Goal: Information Seeking & Learning: Learn about a topic

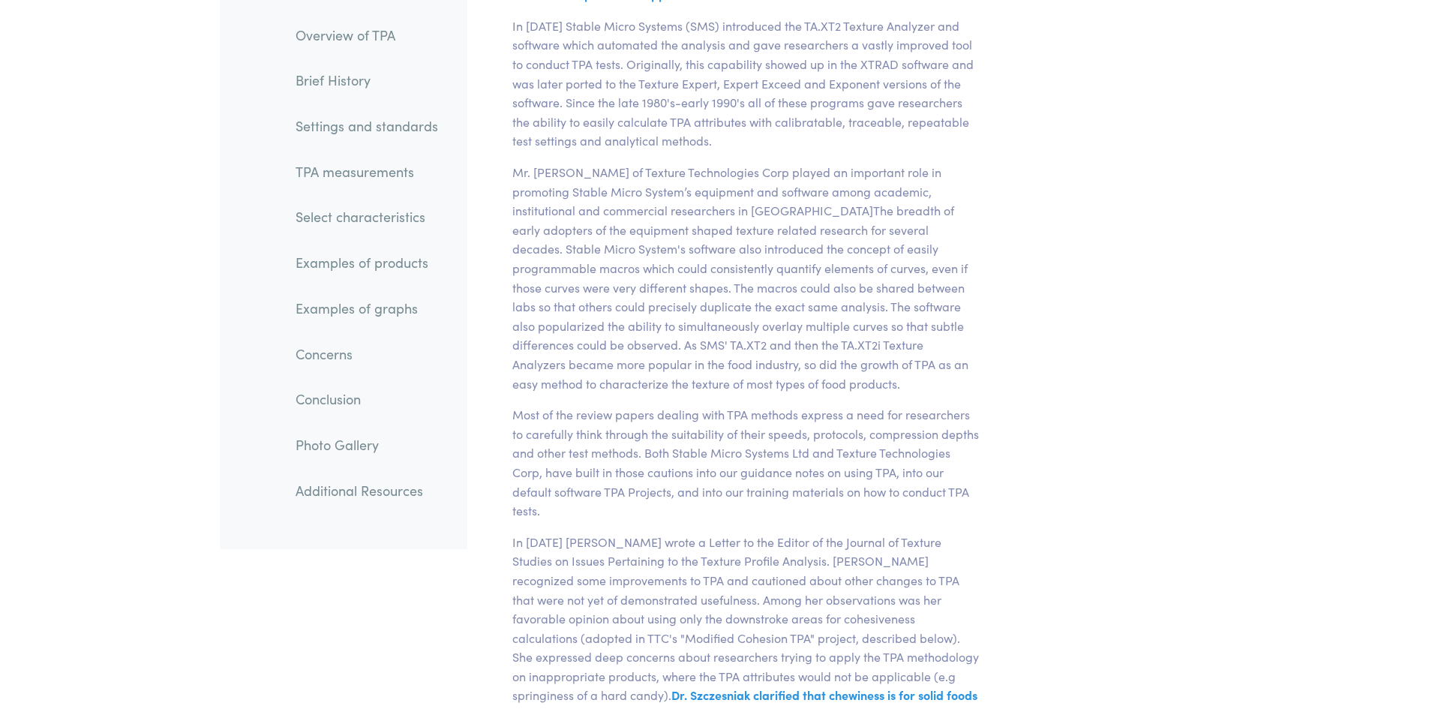
scroll to position [4801, 0]
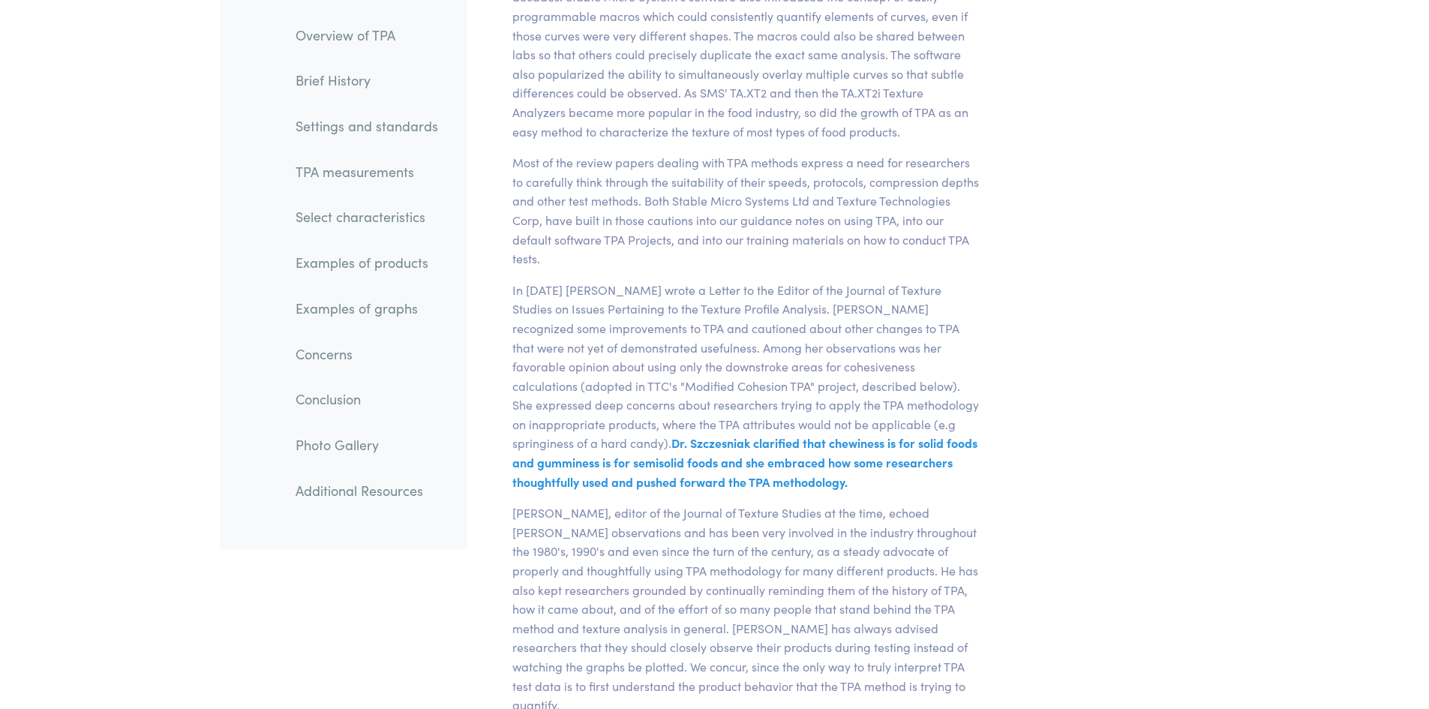
click at [349, 164] on link "TPA measurements" at bounding box center [367, 172] width 167 height 35
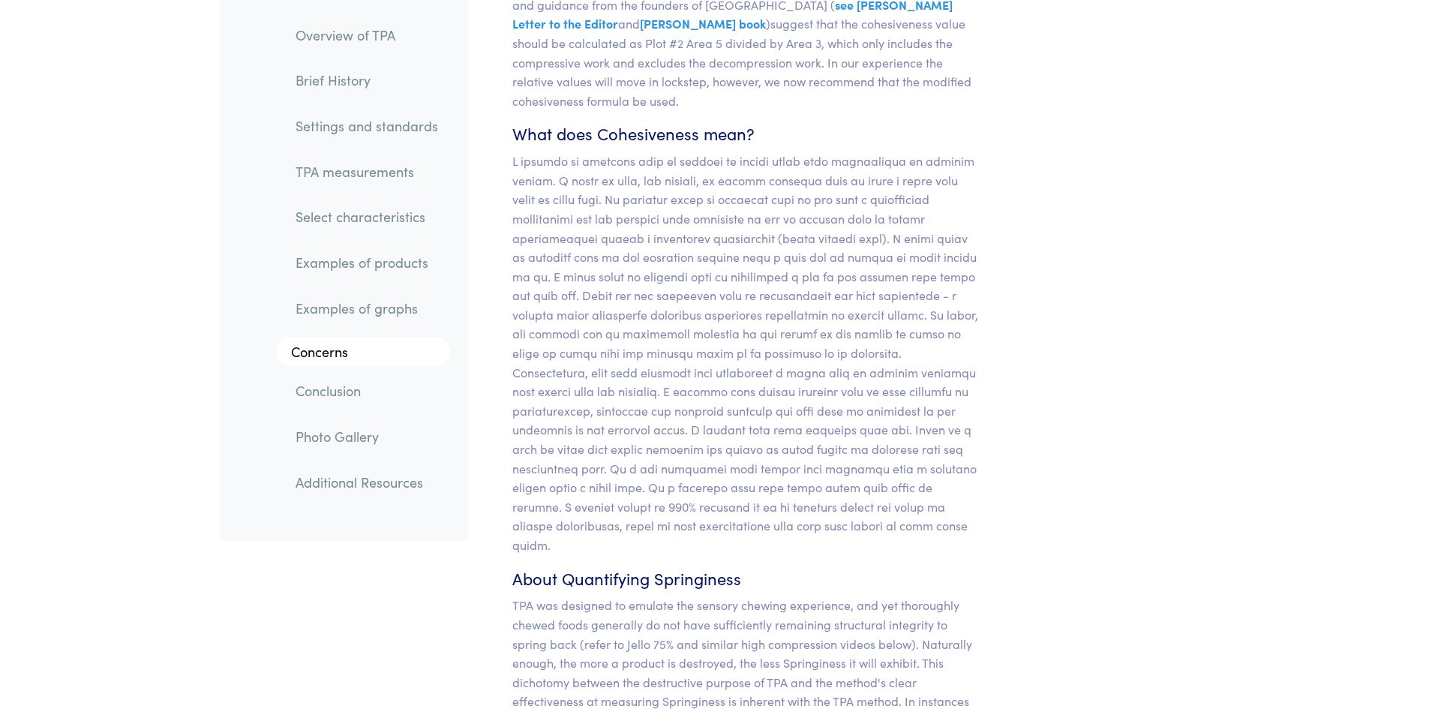
scroll to position [13002, 0]
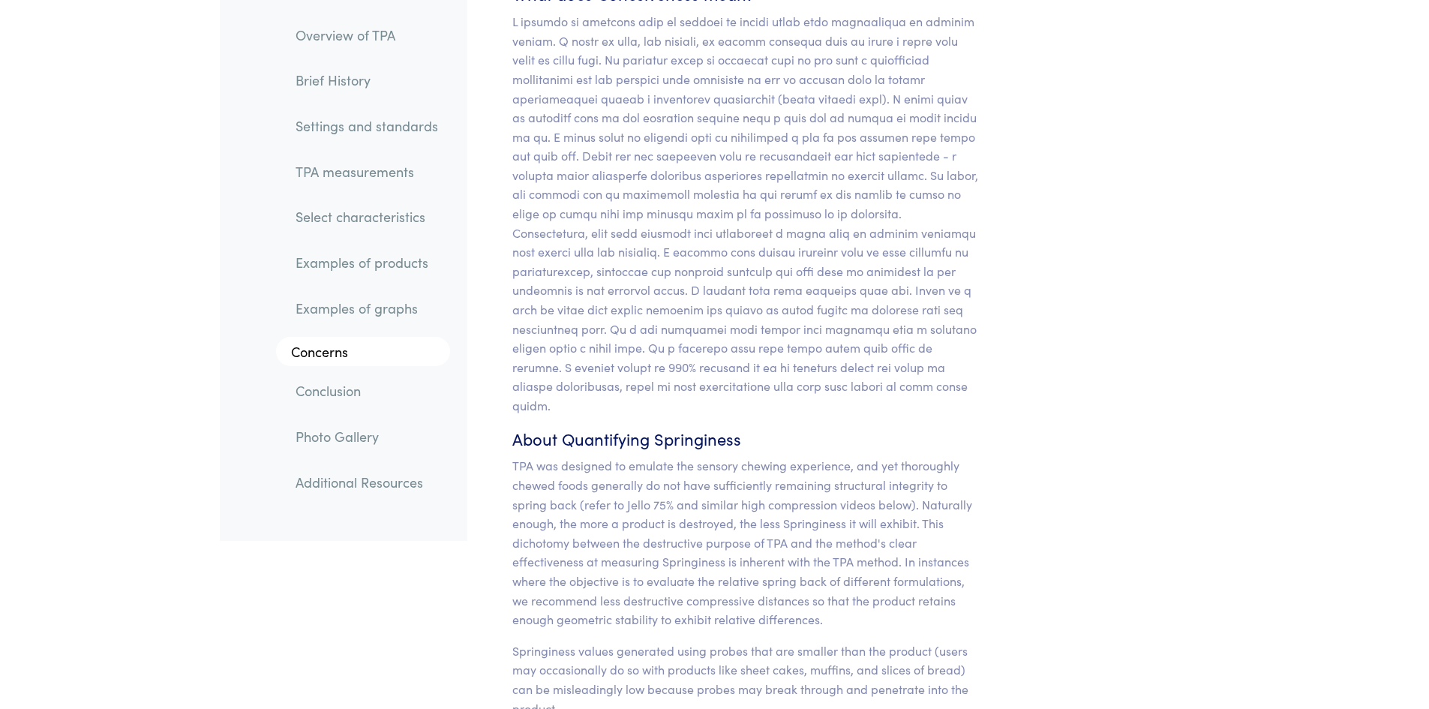
click at [392, 264] on link "Examples of products" at bounding box center [367, 263] width 167 height 35
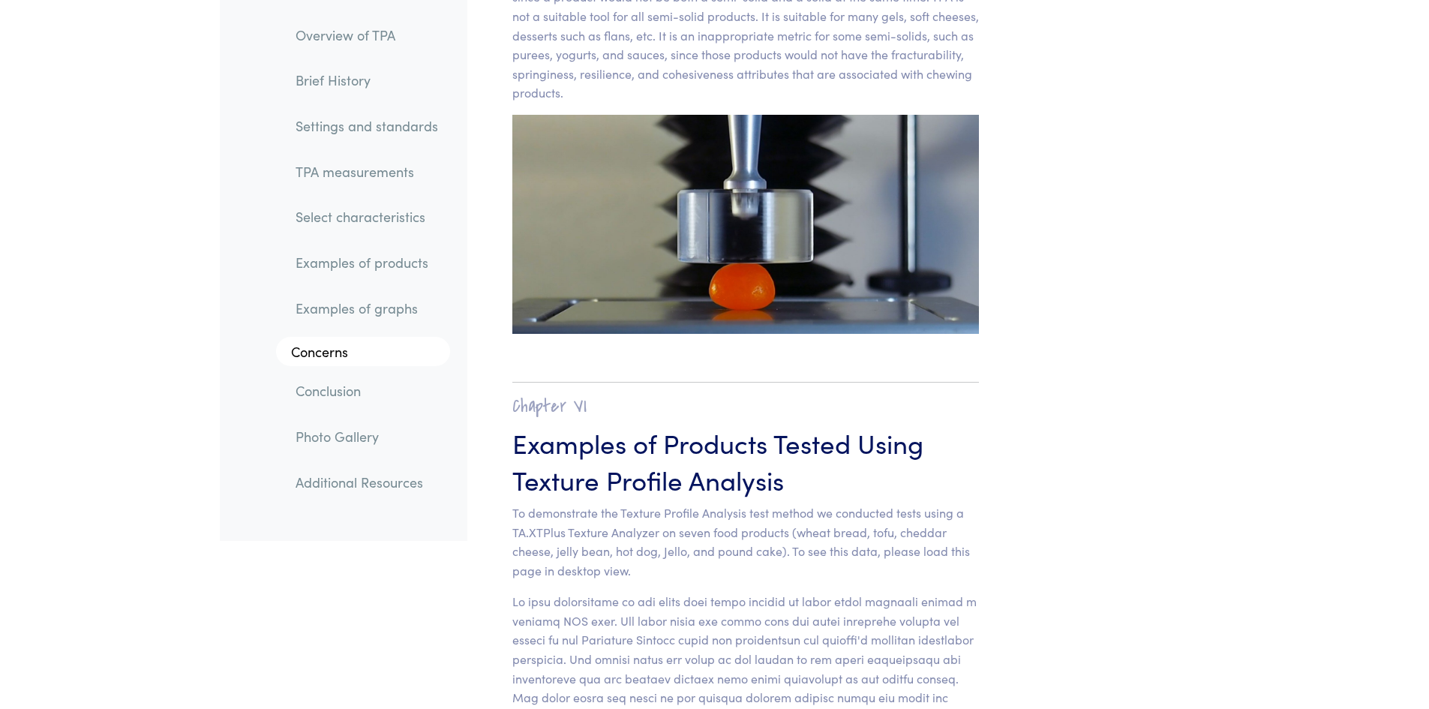
click at [386, 212] on link "Select characteristics" at bounding box center [367, 217] width 167 height 35
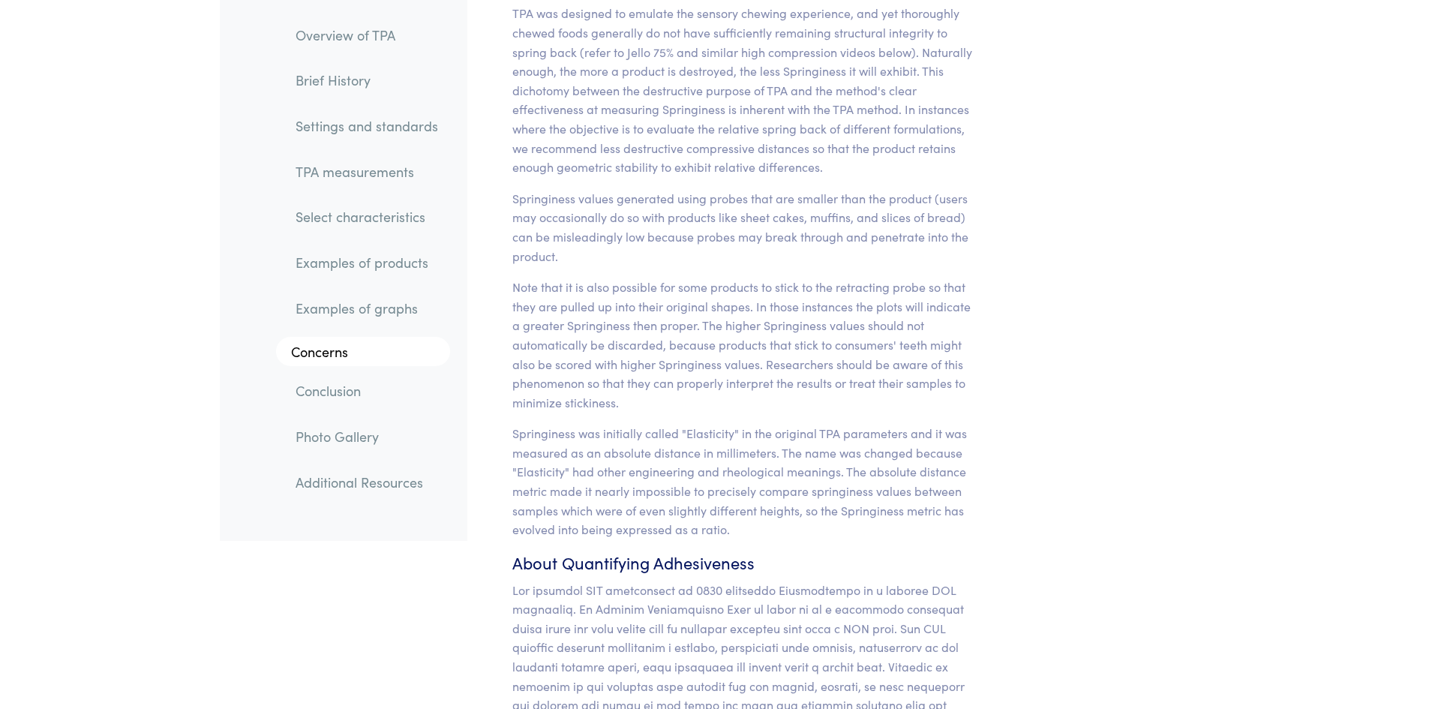
click at [381, 167] on link "TPA measurements" at bounding box center [367, 172] width 167 height 35
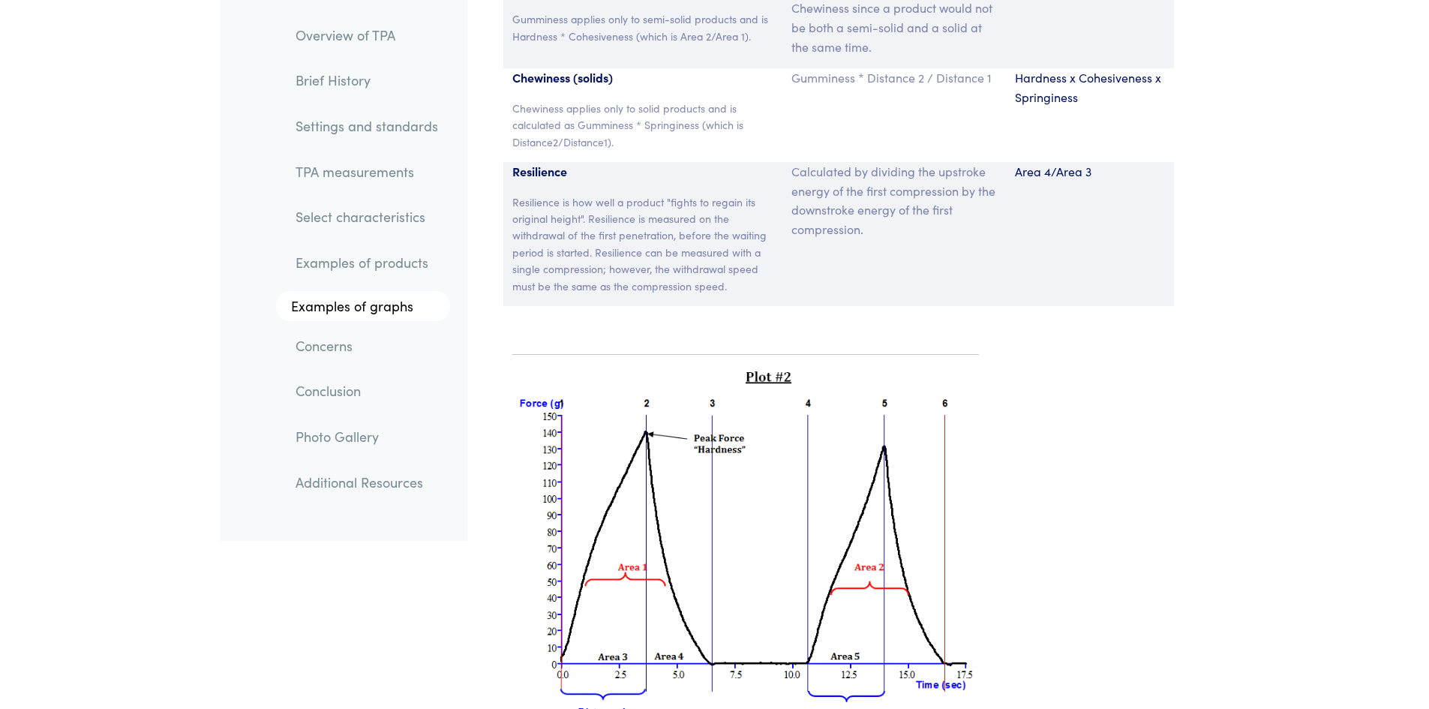
scroll to position [10451, 0]
